Goal: Task Accomplishment & Management: Complete application form

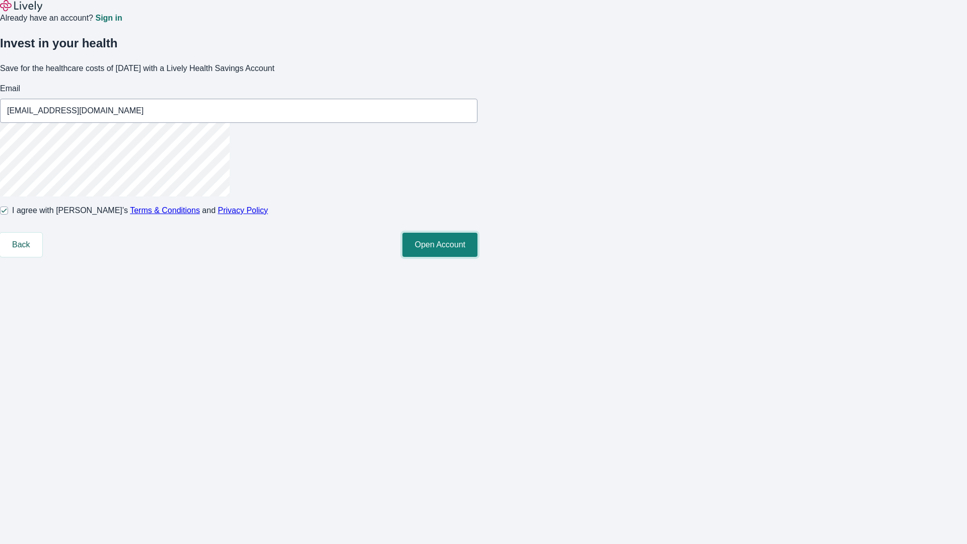
click at [477, 257] on button "Open Account" at bounding box center [439, 245] width 75 height 24
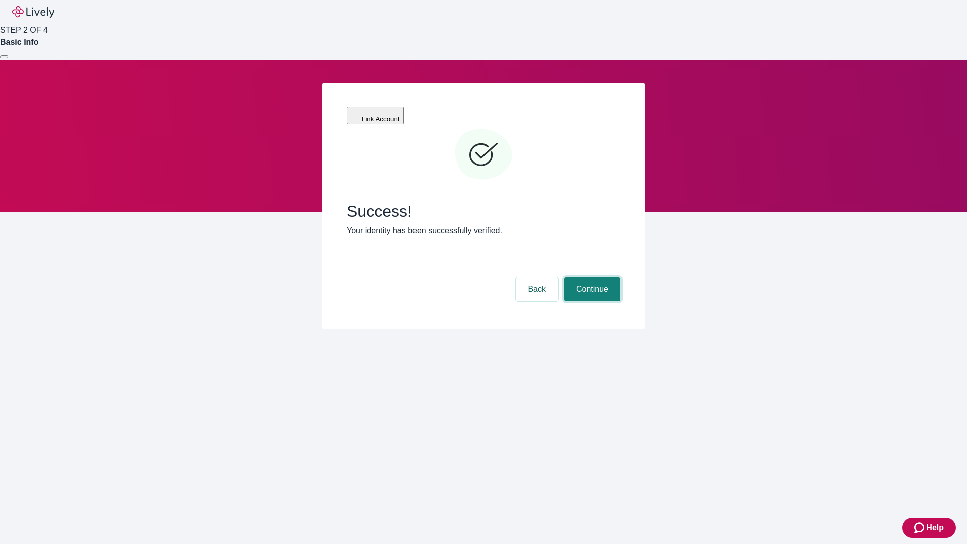
click at [591, 277] on button "Continue" at bounding box center [592, 289] width 56 height 24
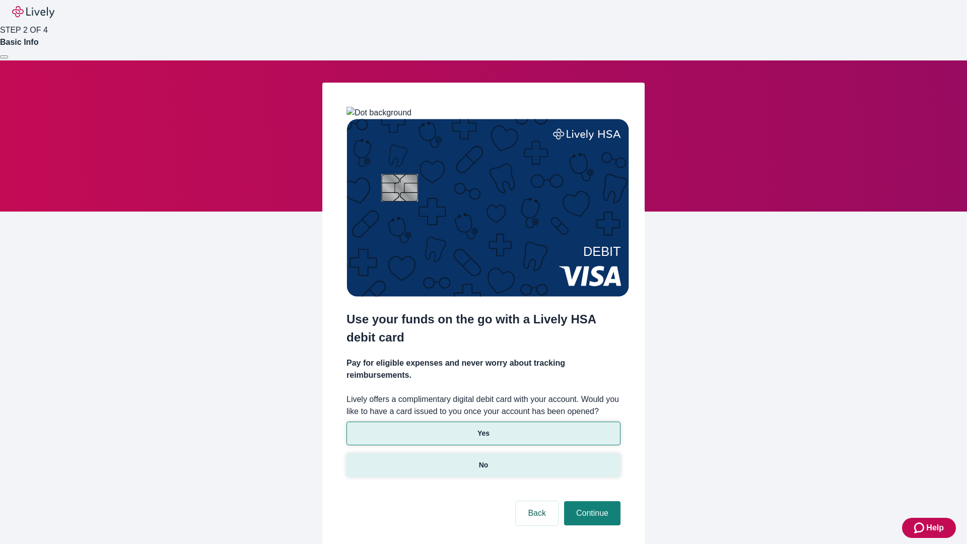
click at [483, 460] on p "No" at bounding box center [484, 465] width 10 height 11
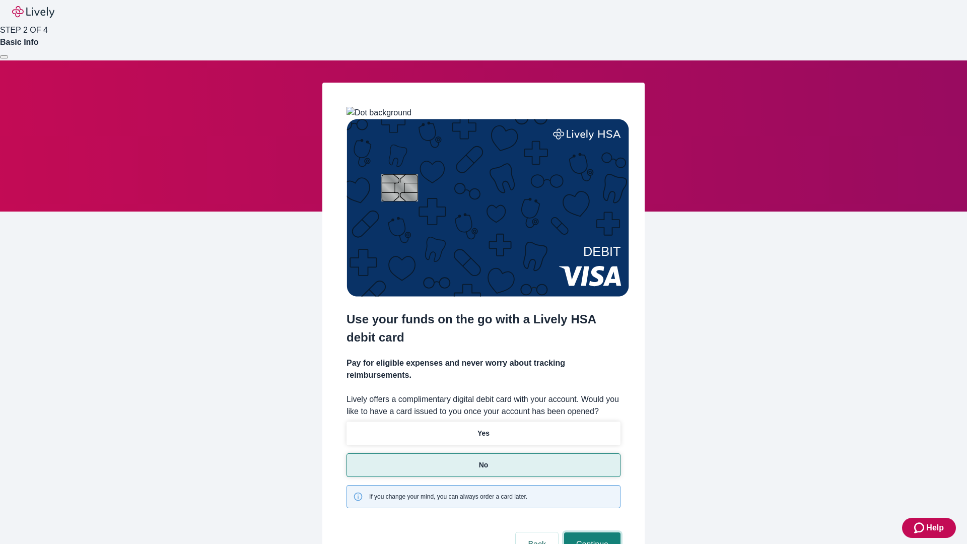
click at [591, 532] on button "Continue" at bounding box center [592, 544] width 56 height 24
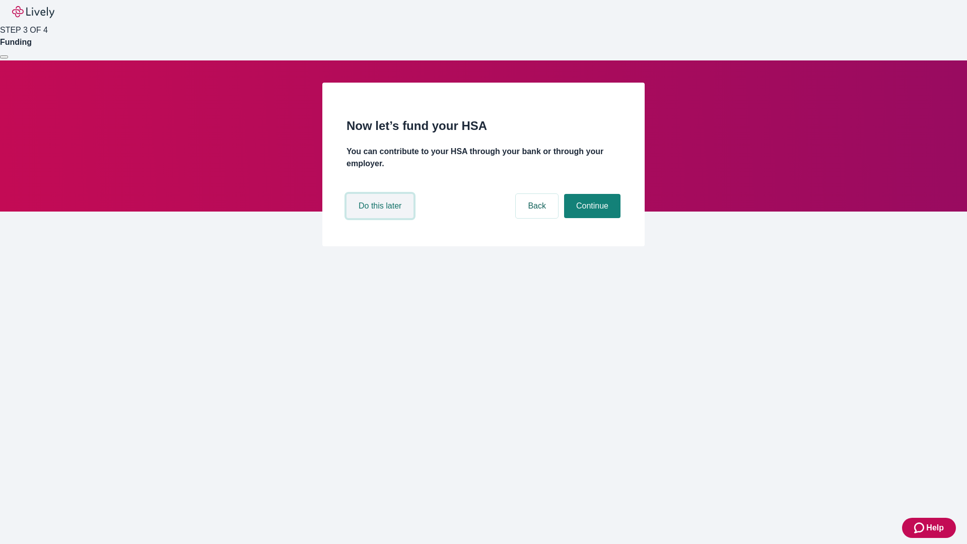
click at [381, 218] on button "Do this later" at bounding box center [379, 206] width 67 height 24
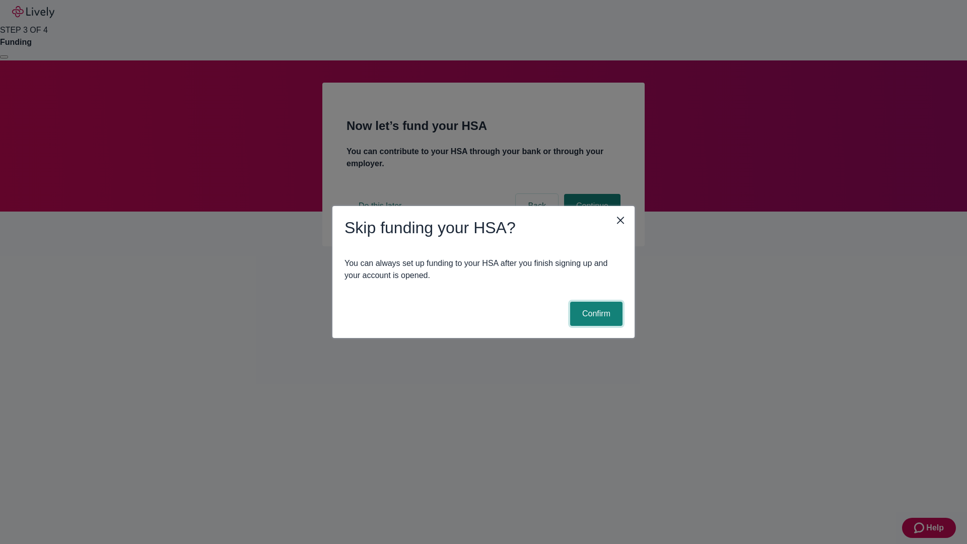
click at [595, 314] on button "Confirm" at bounding box center [596, 314] width 52 height 24
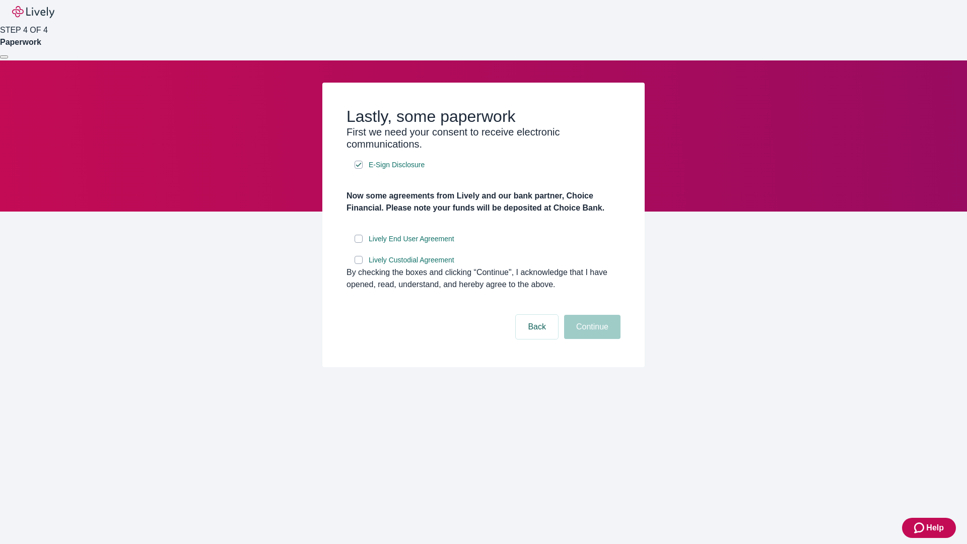
click at [359, 243] on input "Lively End User Agreement" at bounding box center [359, 239] width 8 height 8
checkbox input "true"
click at [359, 264] on input "Lively Custodial Agreement" at bounding box center [359, 260] width 8 height 8
checkbox input "true"
click at [591, 339] on button "Continue" at bounding box center [592, 327] width 56 height 24
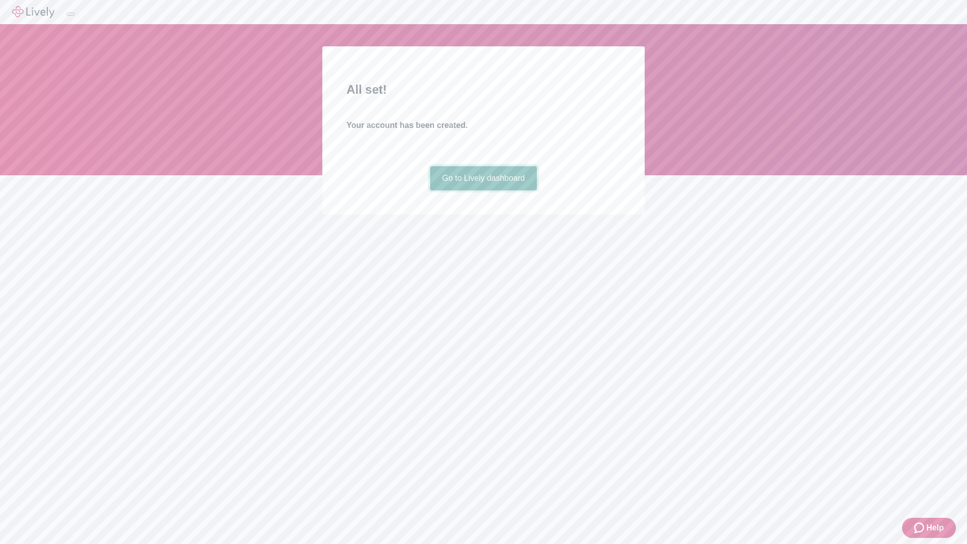
click at [483, 190] on link "Go to Lively dashboard" at bounding box center [483, 178] width 107 height 24
